Goal: Check status: Check status

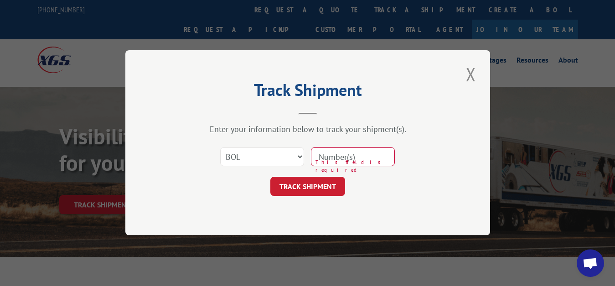
select select "bol"
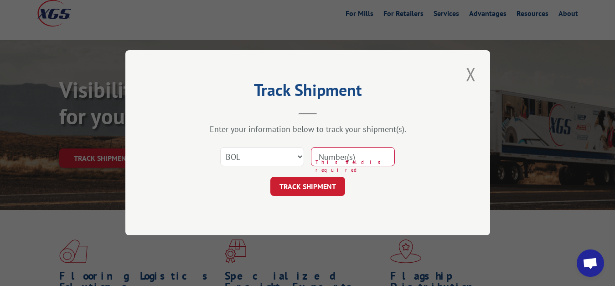
click at [344, 154] on input at bounding box center [353, 156] width 84 height 19
type input "5959439"
click button "TRACK SHIPMENT" at bounding box center [307, 186] width 75 height 19
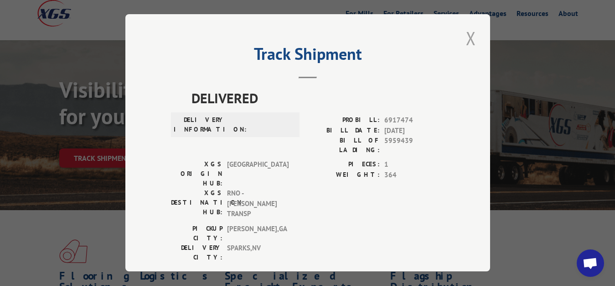
click at [465, 36] on button "Close modal" at bounding box center [471, 38] width 16 height 25
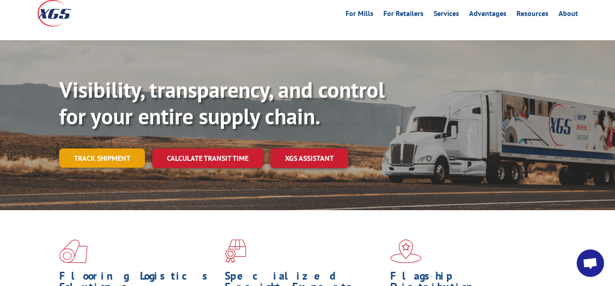
click at [112, 148] on link "Track shipment" at bounding box center [102, 157] width 86 height 19
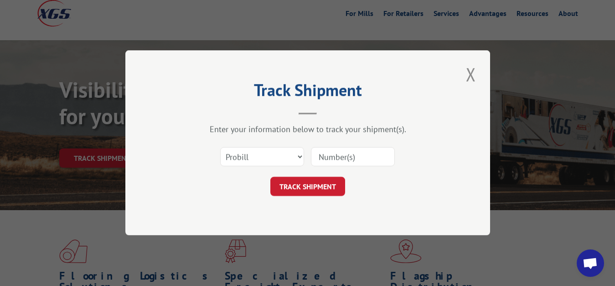
scroll to position [0, 0]
click at [220, 147] on select "Select category... Probill BOL PO" at bounding box center [262, 156] width 84 height 19
select select "bol"
click option "BOL" at bounding box center [0, 0] width 0 height 0
drag, startPoint x: 316, startPoint y: 168, endPoint x: 320, endPoint y: 153, distance: 16.0
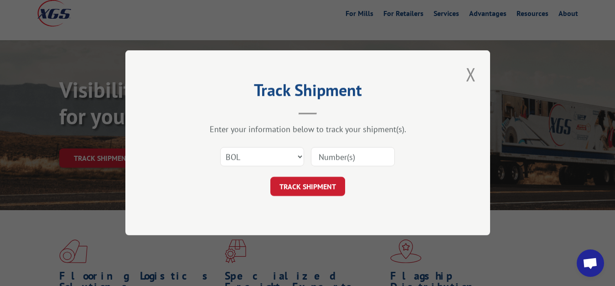
click at [316, 167] on div "Select category... Probill BOL PO" at bounding box center [308, 157] width 274 height 30
drag, startPoint x: 322, startPoint y: 151, endPoint x: 344, endPoint y: 88, distance: 66.2
click at [322, 149] on input at bounding box center [353, 156] width 84 height 19
type input "5959539"
click button "TRACK SHIPMENT" at bounding box center [307, 186] width 75 height 19
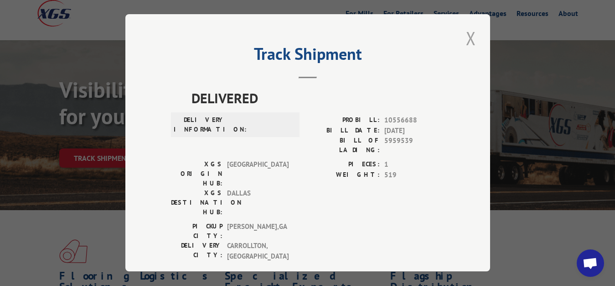
click at [465, 36] on button "Close modal" at bounding box center [471, 38] width 16 height 25
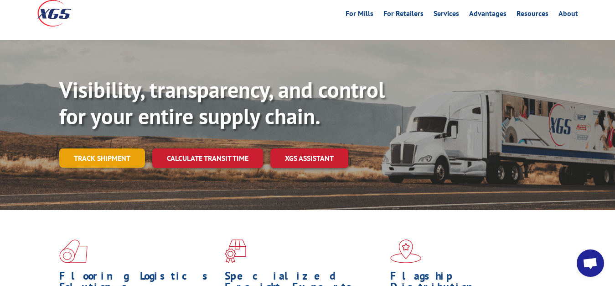
click at [110, 148] on link "Track shipment" at bounding box center [102, 157] width 86 height 19
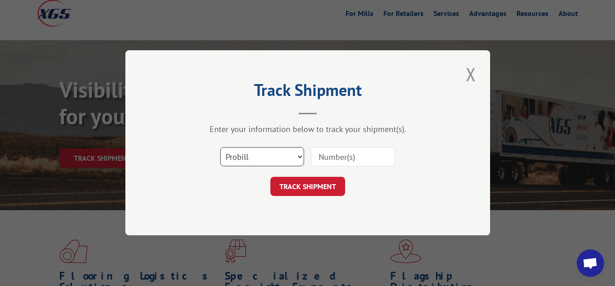
click at [220, 147] on select "Select category... Probill BOL PO" at bounding box center [262, 156] width 84 height 19
select select "bol"
click option "BOL" at bounding box center [0, 0] width 0 height 0
click at [350, 142] on div "Select category... Probill BOL PO" at bounding box center [308, 157] width 274 height 30
click at [323, 153] on input at bounding box center [353, 156] width 84 height 19
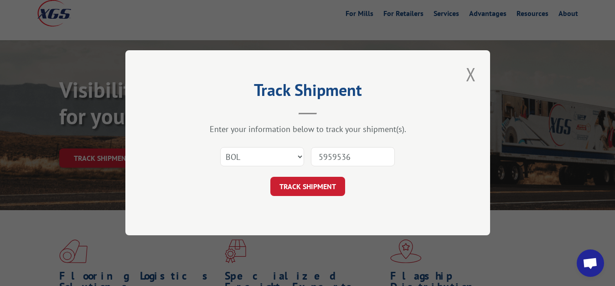
type input "5959536"
click button "TRACK SHIPMENT" at bounding box center [307, 186] width 75 height 19
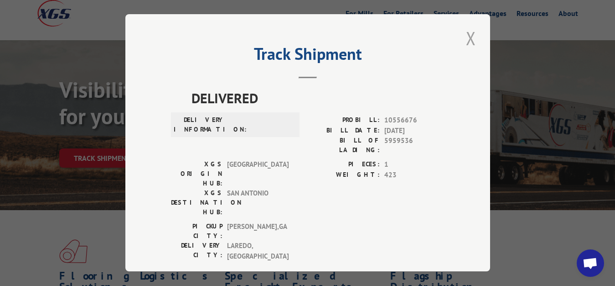
click at [468, 33] on button "Close modal" at bounding box center [471, 38] width 16 height 25
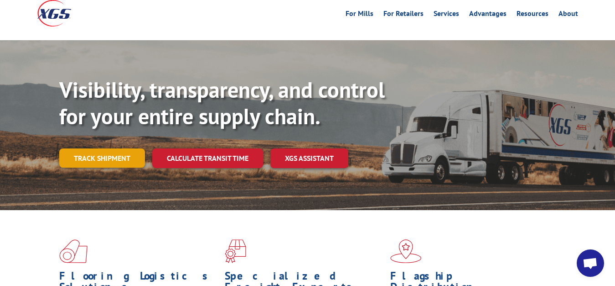
click at [77, 148] on link "Track shipment" at bounding box center [102, 157] width 86 height 19
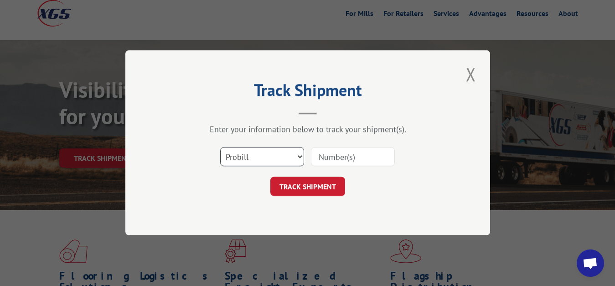
click at [220, 147] on select "Select category... Probill BOL PO" at bounding box center [262, 156] width 84 height 19
select select "bol"
click option "BOL" at bounding box center [0, 0] width 0 height 0
click at [324, 164] on input at bounding box center [353, 156] width 84 height 19
type input "5959535"
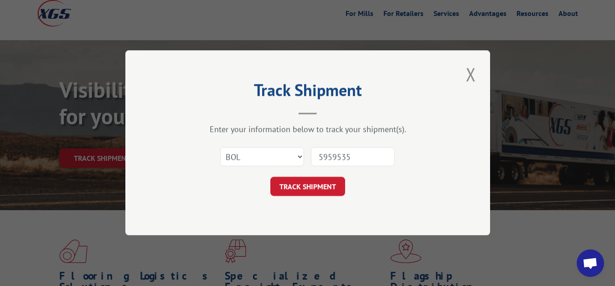
click button "TRACK SHIPMENT" at bounding box center [307, 186] width 75 height 19
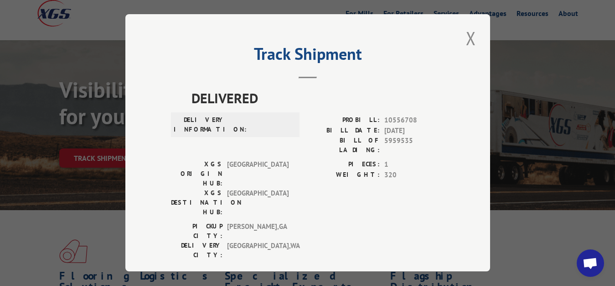
drag, startPoint x: 466, startPoint y: 36, endPoint x: 388, endPoint y: 73, distance: 86.9
click at [465, 38] on button "Close modal" at bounding box center [471, 38] width 16 height 25
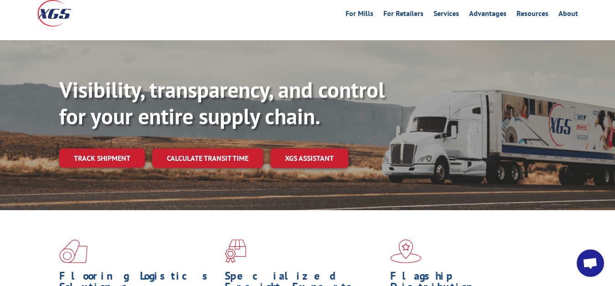
drag, startPoint x: 97, startPoint y: 140, endPoint x: 154, endPoint y: 160, distance: 60.6
click at [101, 148] on link "Track shipment" at bounding box center [102, 157] width 86 height 19
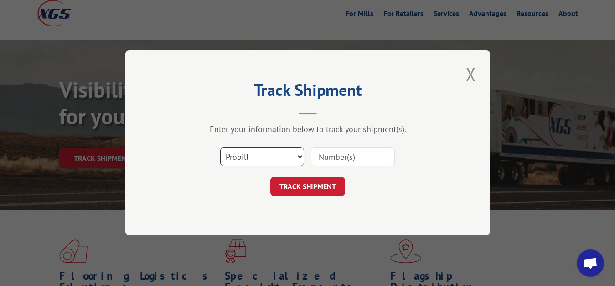
click at [220, 147] on select "Select category... Probill BOL PO" at bounding box center [262, 156] width 84 height 19
select select "bol"
click option "BOL" at bounding box center [0, 0] width 0 height 0
click at [333, 151] on input at bounding box center [353, 156] width 84 height 19
type input "5959537"
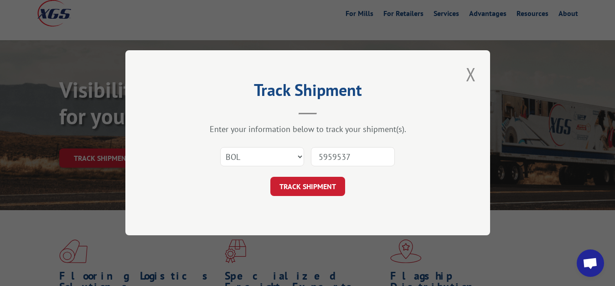
click button "TRACK SHIPMENT" at bounding box center [307, 186] width 75 height 19
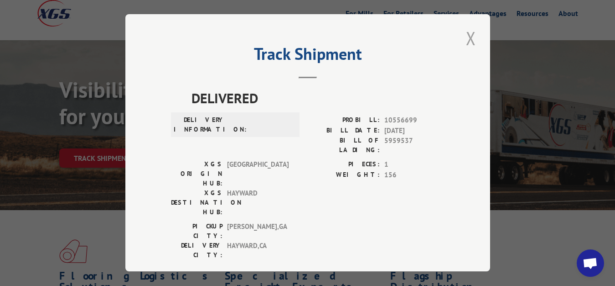
click at [464, 37] on button "Close modal" at bounding box center [471, 38] width 16 height 25
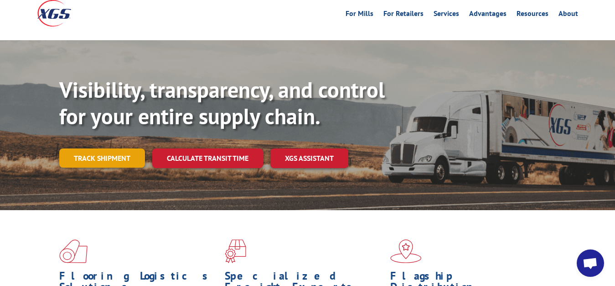
click at [106, 148] on link "Track shipment" at bounding box center [102, 157] width 86 height 19
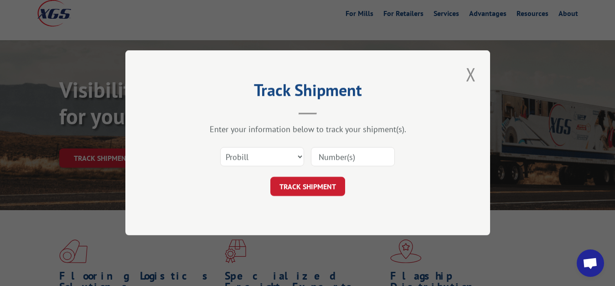
click at [255, 171] on div "Select category... Probill BOL PO" at bounding box center [308, 157] width 274 height 30
click at [220, 147] on select "Select category... Probill BOL PO" at bounding box center [262, 156] width 84 height 19
select select "bol"
click option "BOL" at bounding box center [0, 0] width 0 height 0
click at [344, 163] on input at bounding box center [353, 156] width 84 height 19
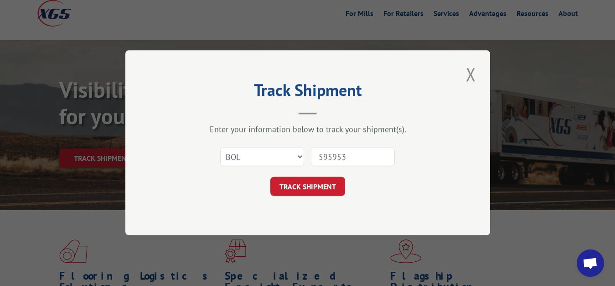
type input "5959538"
click button "TRACK SHIPMENT" at bounding box center [307, 186] width 75 height 19
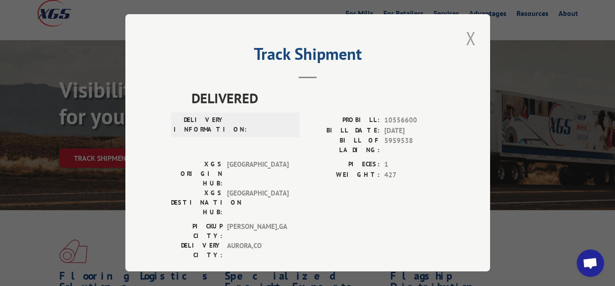
drag, startPoint x: 461, startPoint y: 35, endPoint x: 373, endPoint y: 84, distance: 100.7
click at [463, 36] on button "Close modal" at bounding box center [471, 38] width 16 height 25
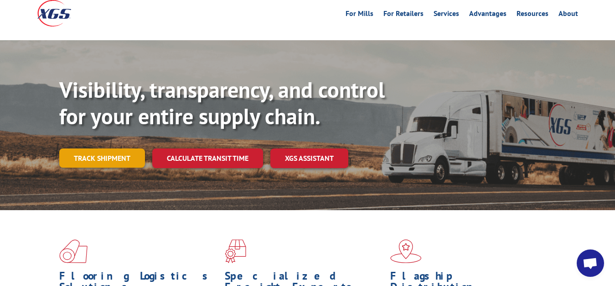
click at [86, 148] on link "Track shipment" at bounding box center [102, 157] width 86 height 19
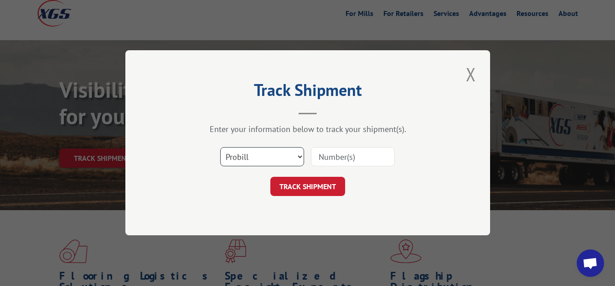
click at [220, 147] on select "Select category... Probill BOL PO" at bounding box center [262, 156] width 84 height 19
select select "bol"
click option "BOL" at bounding box center [0, 0] width 0 height 0
drag, startPoint x: 315, startPoint y: 155, endPoint x: 322, endPoint y: 146, distance: 11.7
click at [321, 149] on input at bounding box center [353, 156] width 84 height 19
